Goal: Task Accomplishment & Management: Manage account settings

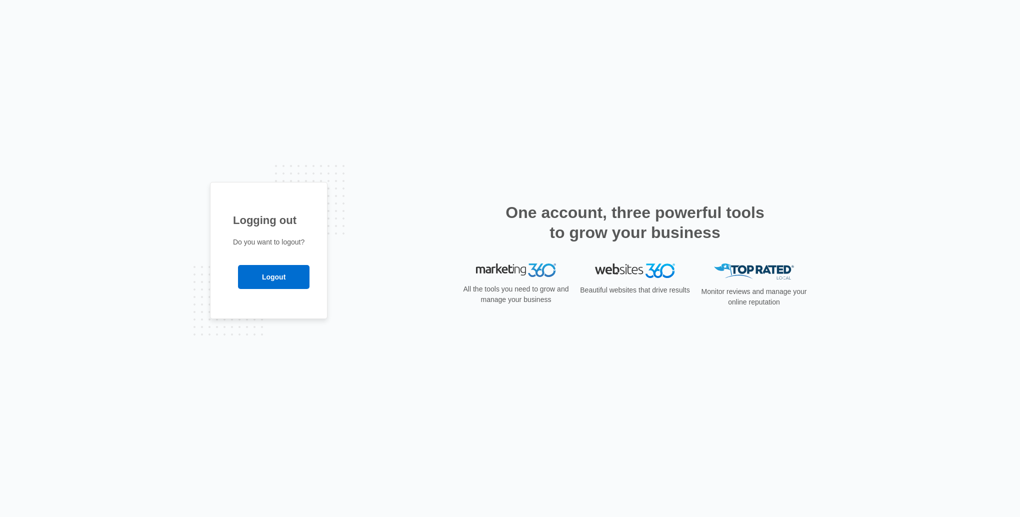
click at [275, 277] on input "Logout" at bounding box center [273, 277] width 71 height 24
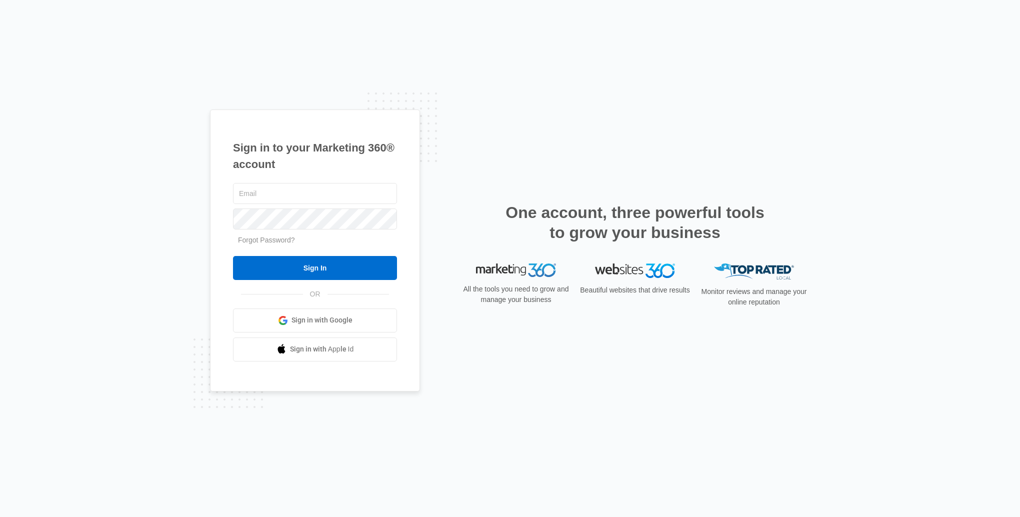
type input "[EMAIL_ADDRESS][DOMAIN_NAME]"
click at [275, 277] on input "Sign In" at bounding box center [315, 268] width 164 height 24
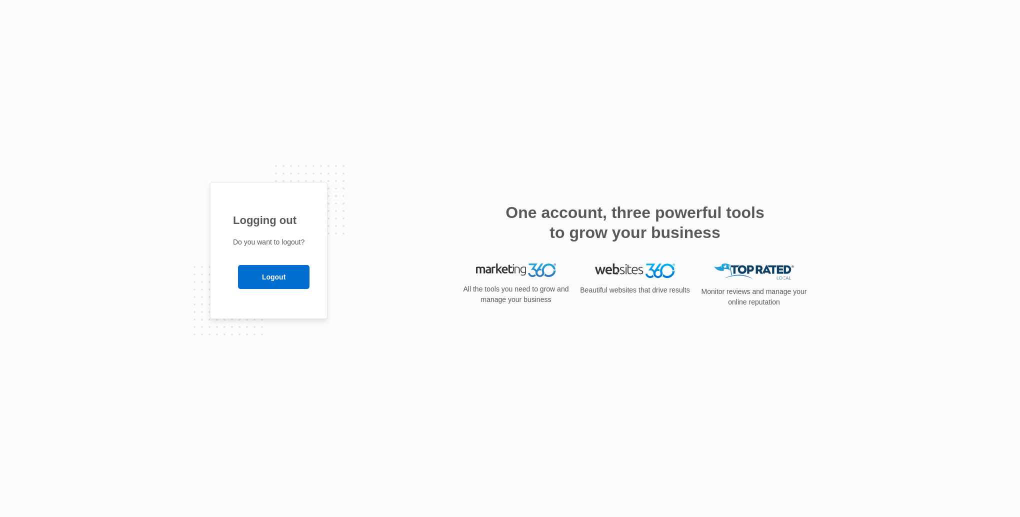
click at [270, 270] on input "Logout" at bounding box center [273, 277] width 71 height 24
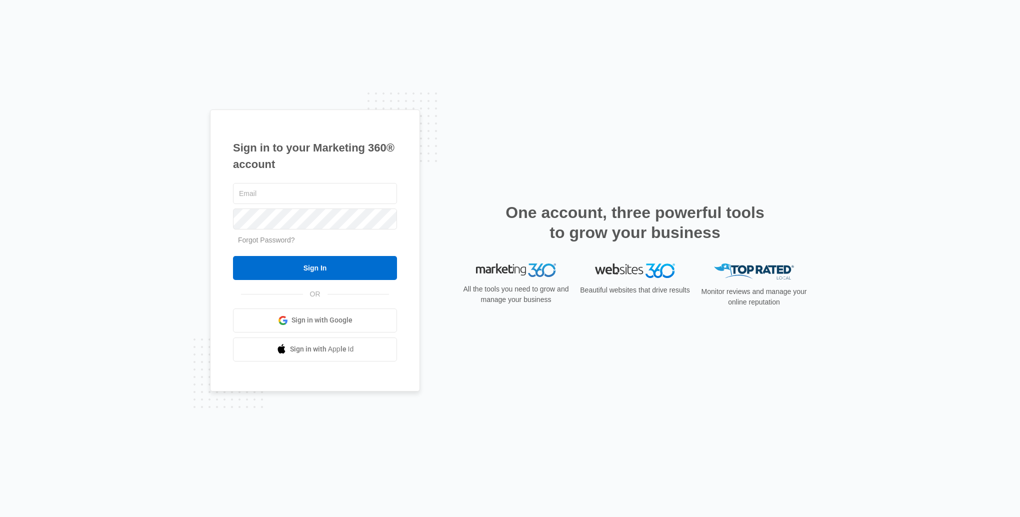
type input "[EMAIL_ADDRESS][DOMAIN_NAME]"
click at [289, 275] on input "Sign In" at bounding box center [315, 268] width 164 height 24
